Goal: Information Seeking & Learning: Stay updated

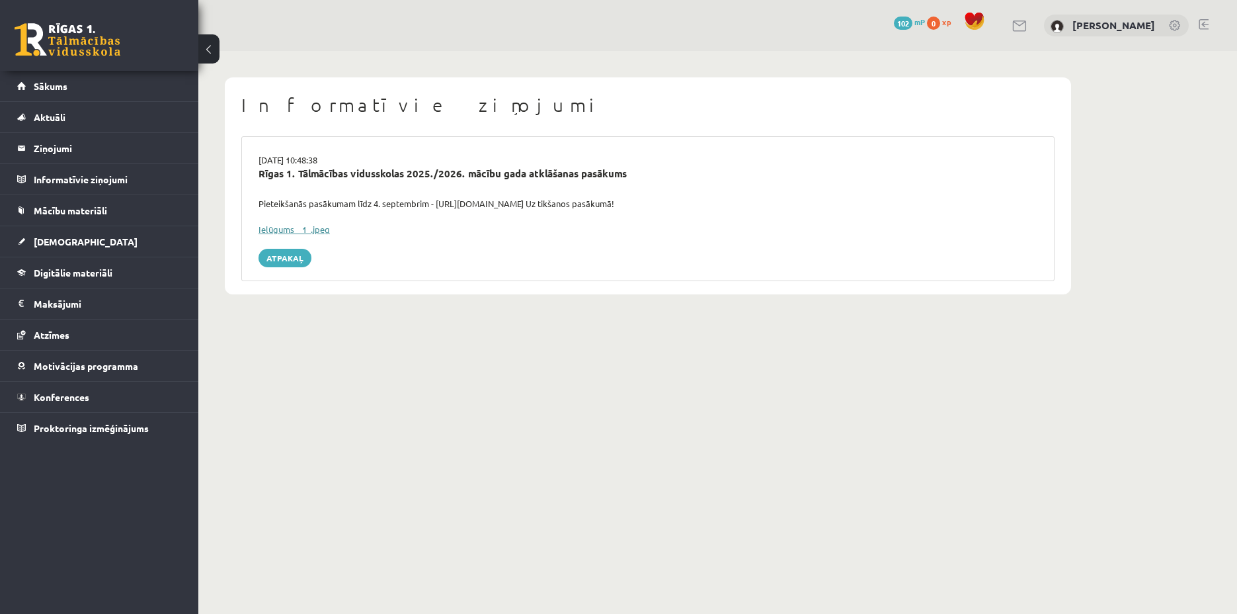
click at [304, 231] on link "Ielūgums__1_.jpeg" at bounding box center [294, 229] width 71 height 11
click at [206, 52] on button at bounding box center [208, 48] width 21 height 29
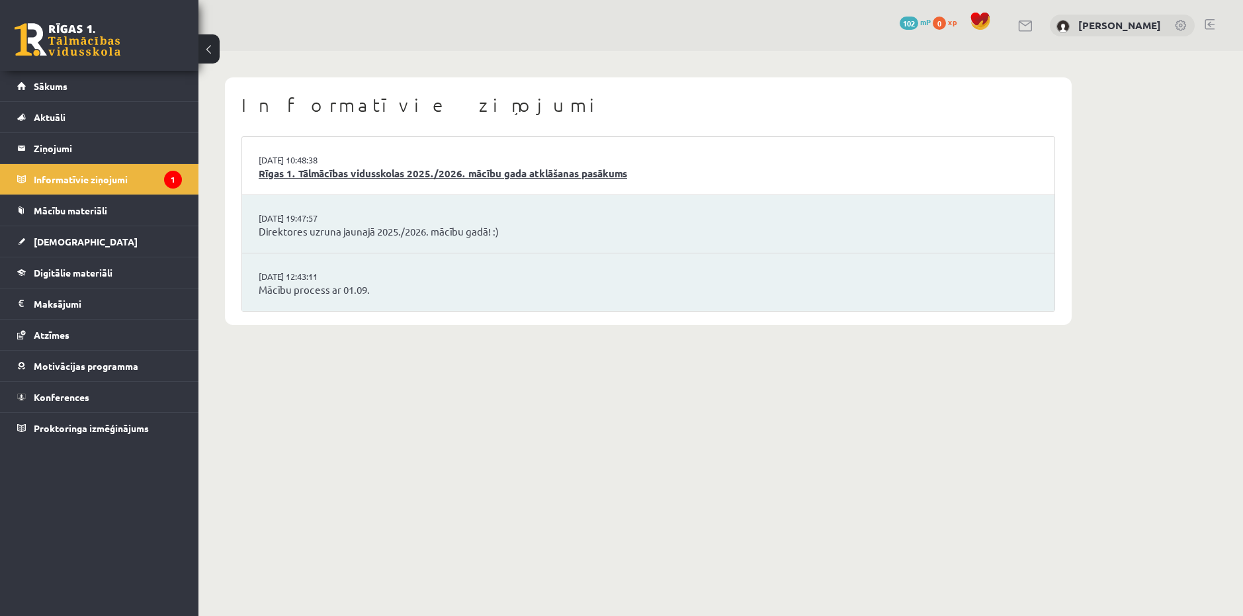
click at [311, 173] on link "Rīgas 1. Tālmācības vidusskolas 2025./2026. mācību gada atklāšanas pasākums" at bounding box center [648, 173] width 779 height 15
click at [74, 177] on legend "Informatīvie ziņojumi 1" at bounding box center [108, 179] width 148 height 30
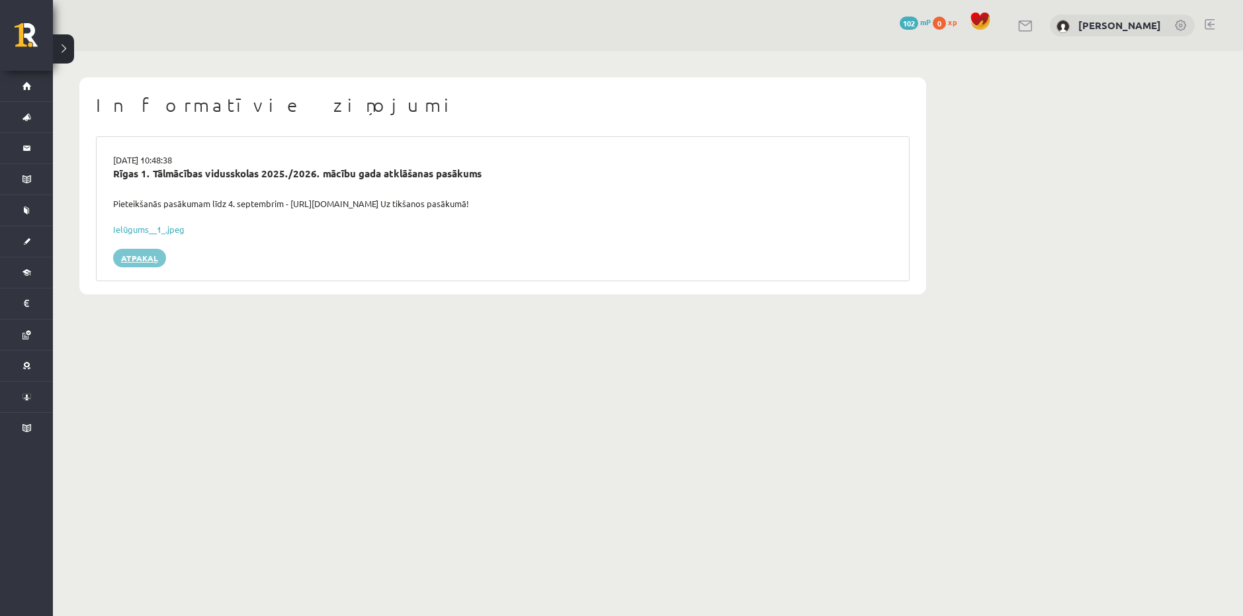
click at [146, 256] on link "Atpakaļ" at bounding box center [139, 258] width 53 height 19
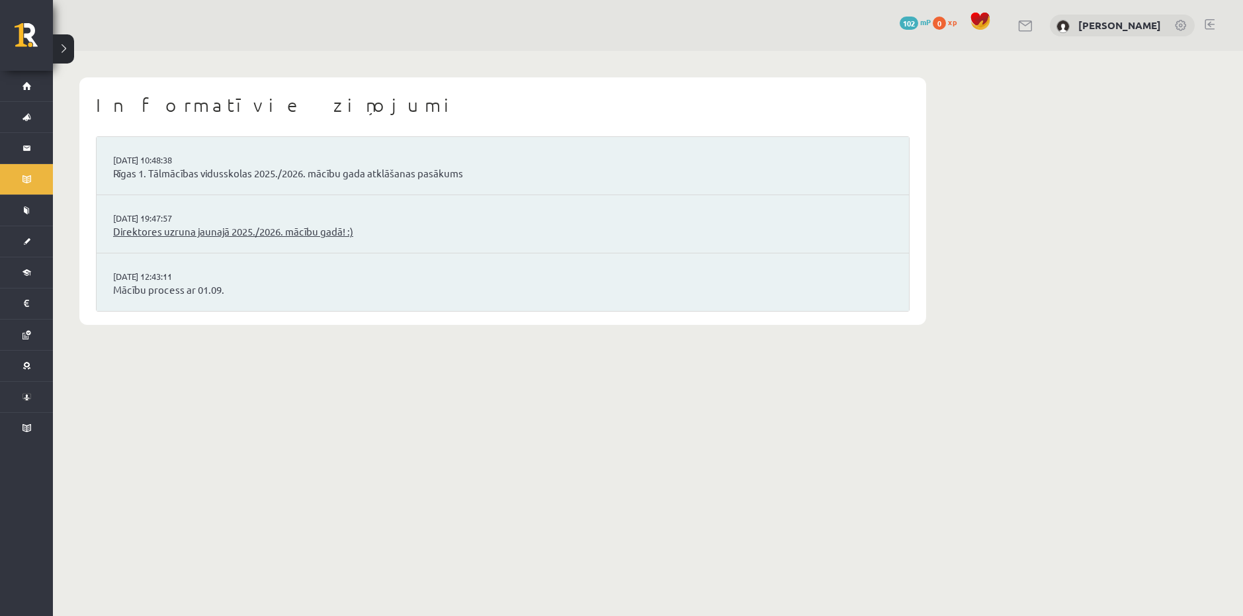
click at [233, 233] on link "Direktores uzruna jaunajā 2025./2026. mācību gadā! :)" at bounding box center [502, 231] width 779 height 15
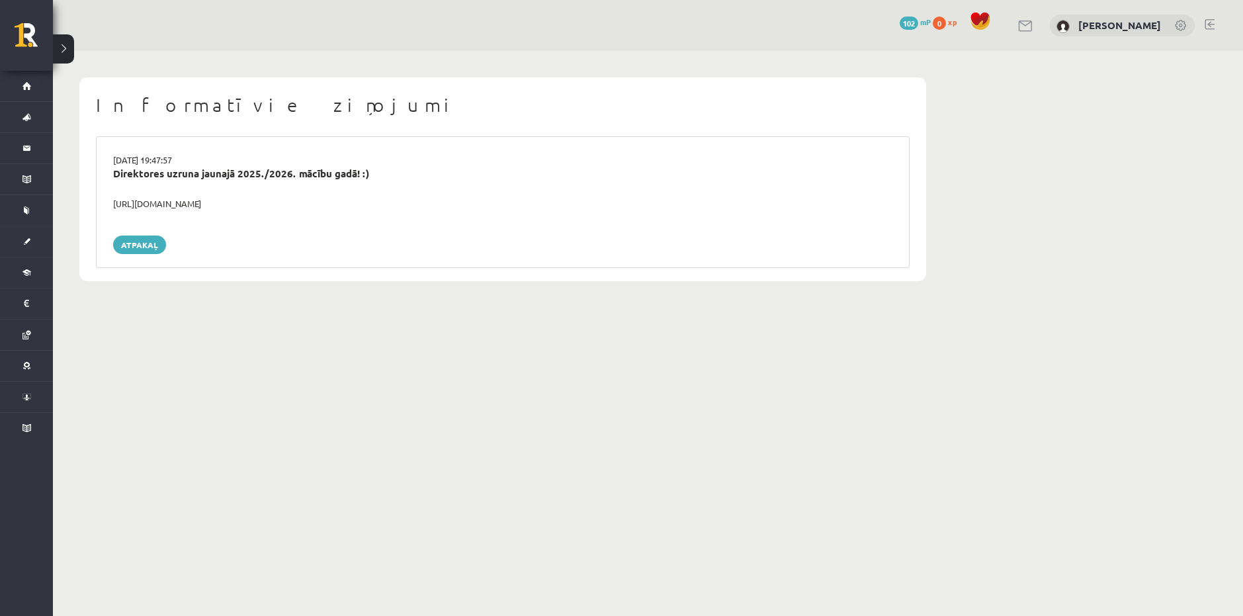
drag, startPoint x: 297, startPoint y: 204, endPoint x: 63, endPoint y: 206, distance: 233.5
click at [63, 206] on div "Informatīvie ziņojumi [DATE] 19:47:57 Direktores uzruna jaunajā 2025./2026. māc…" at bounding box center [502, 179] width 899 height 257
copy div "[URL][DOMAIN_NAME]"
click at [129, 242] on link "Atpakaļ" at bounding box center [139, 244] width 53 height 19
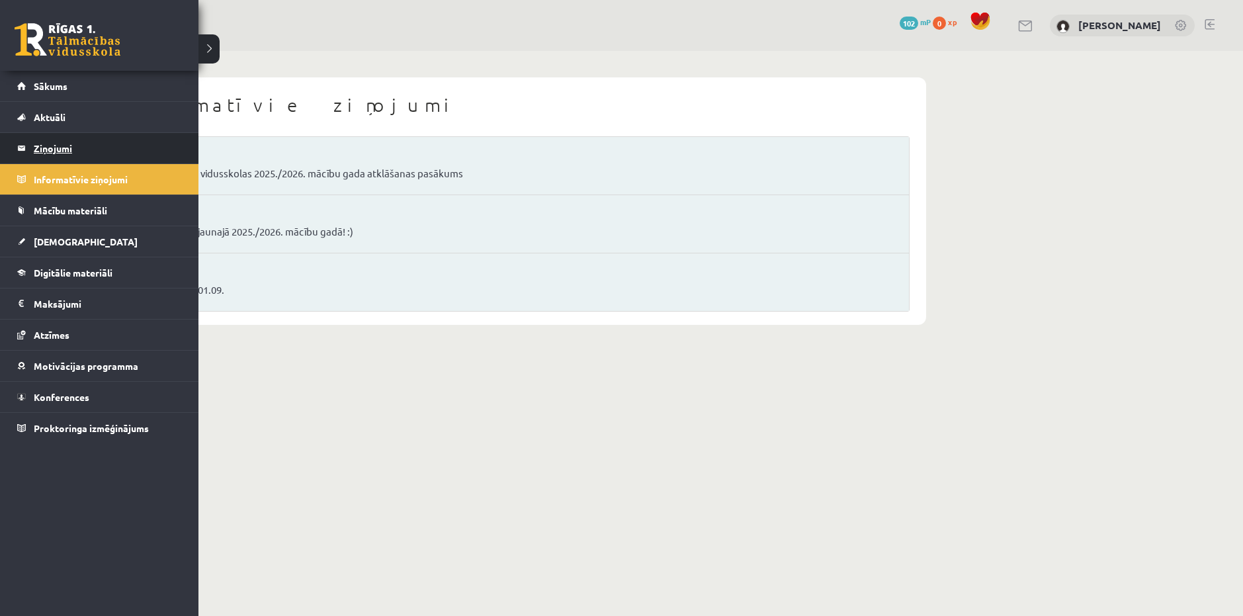
click at [28, 142] on link "Ziņojumi 0" at bounding box center [99, 148] width 165 height 30
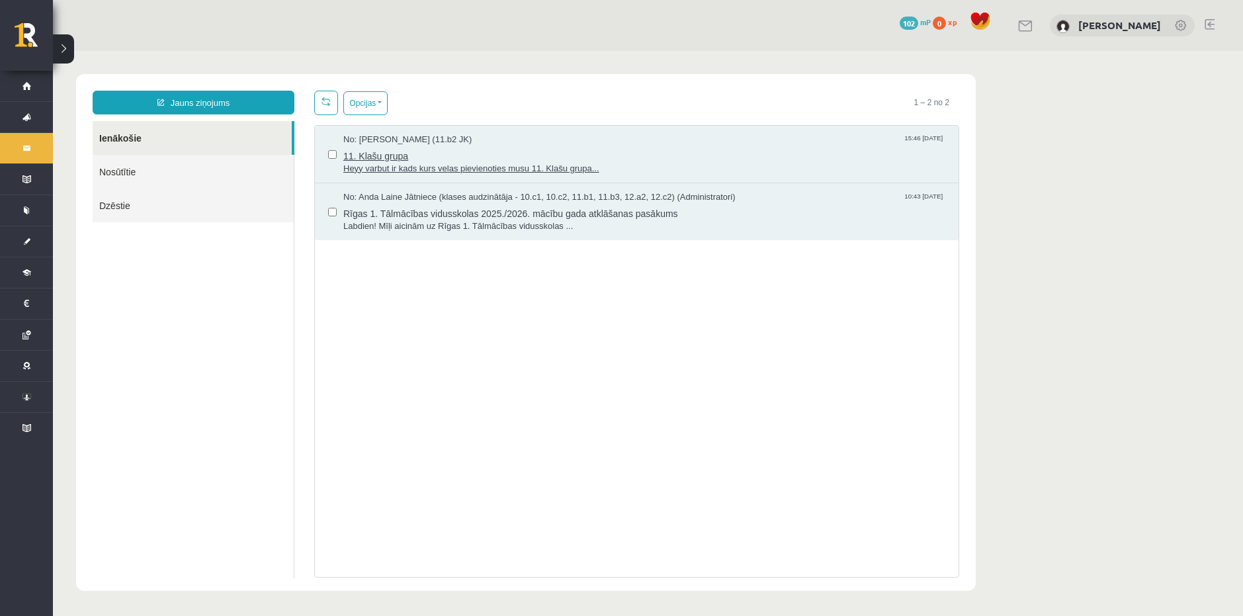
click at [391, 155] on span "11. Klašu grupa" at bounding box center [644, 154] width 602 height 17
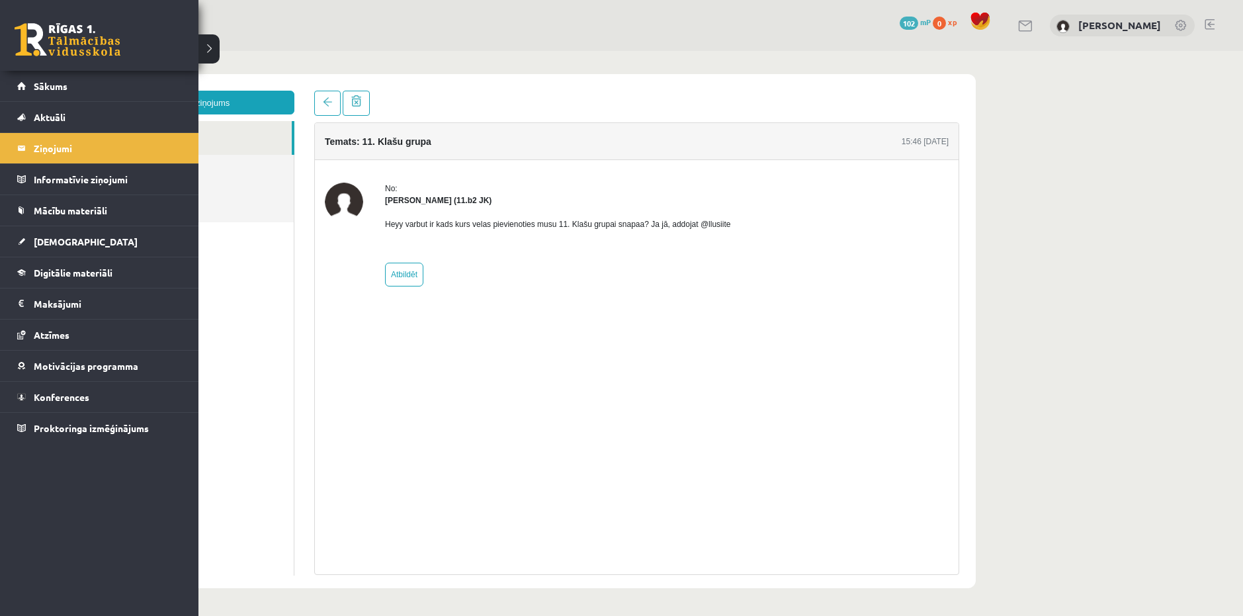
click at [44, 70] on div "0 Dāvanas 102 mP 0 xp" at bounding box center [99, 35] width 198 height 71
click at [42, 83] on span "Sākums" at bounding box center [51, 86] width 34 height 12
